Goal: Information Seeking & Learning: Find specific fact

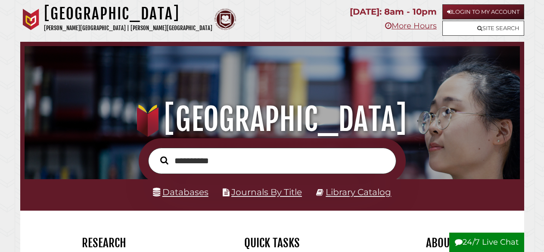
type input "**********"
click at [156, 154] on button "Search" at bounding box center [164, 160] width 17 height 13
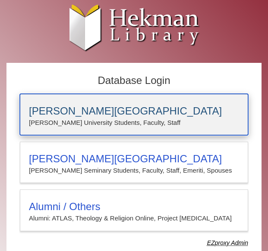
click at [113, 117] on p "Calvin University Students, Faculty, Staff" at bounding box center [134, 122] width 210 height 11
